Goal: Find specific page/section: Find specific page/section

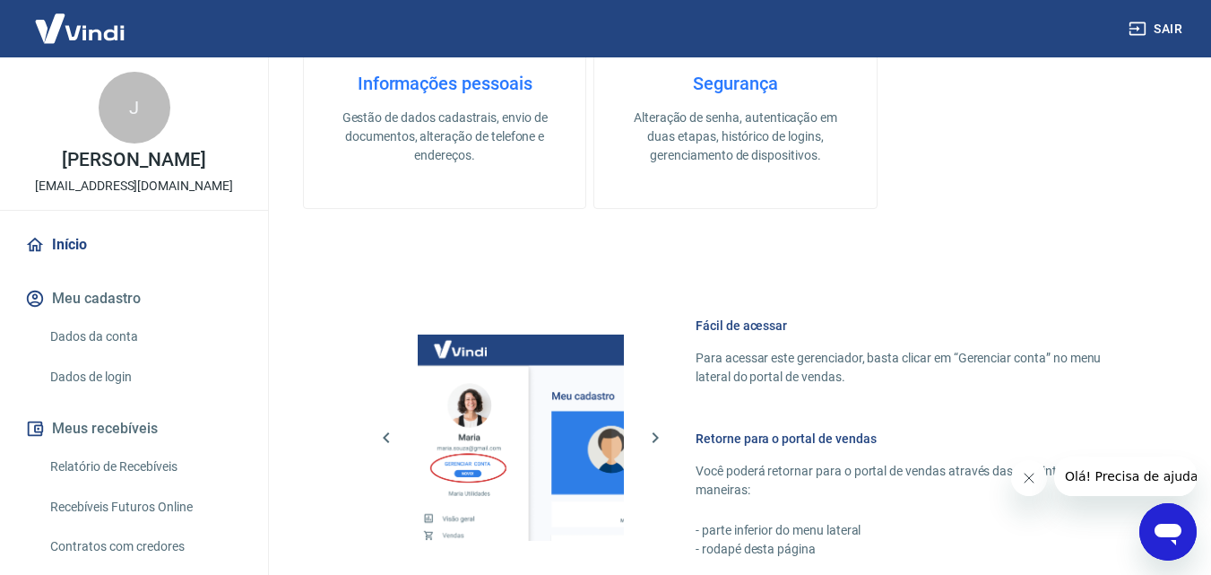
scroll to position [1002, 0]
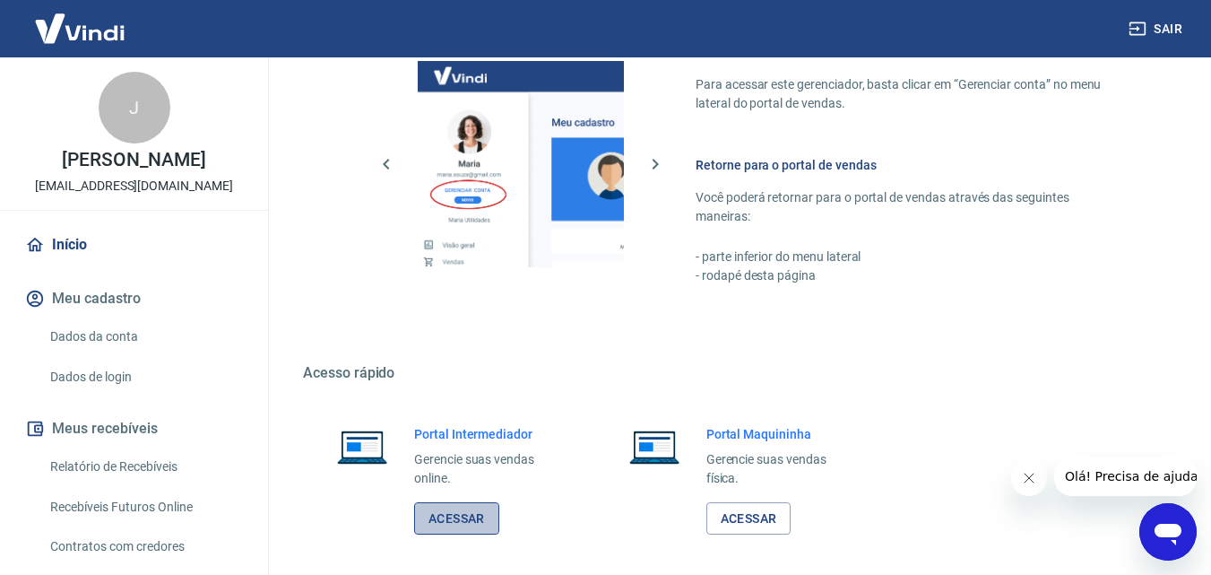
click at [452, 509] on link "Acessar" at bounding box center [456, 518] width 85 height 33
